Goal: Use online tool/utility: Use online tool/utility

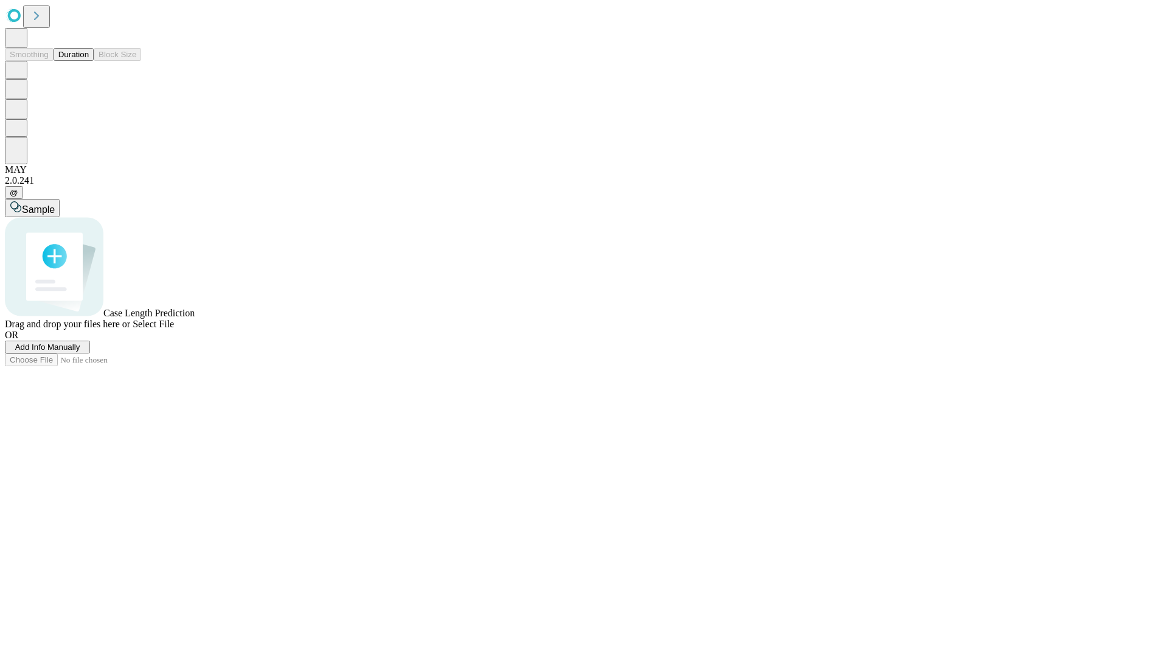
click at [89, 61] on button "Duration" at bounding box center [74, 54] width 40 height 13
click at [55, 204] on span "Sample" at bounding box center [38, 209] width 33 height 10
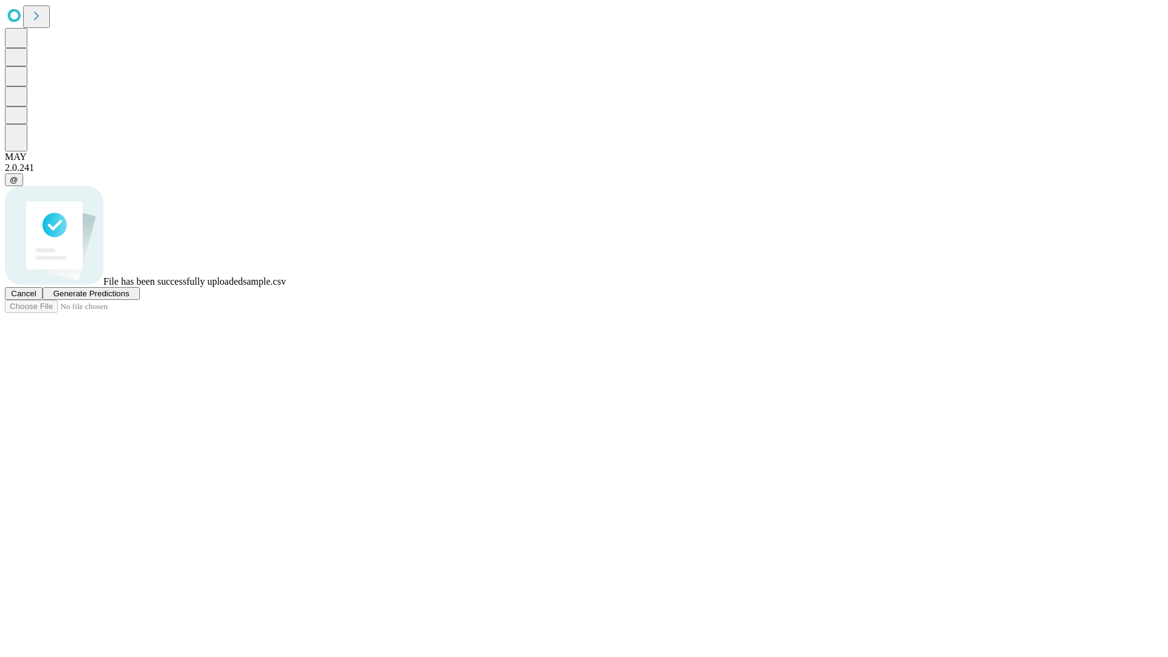
click at [129, 298] on span "Generate Predictions" at bounding box center [91, 293] width 76 height 9
